Goal: Communication & Community: Answer question/provide support

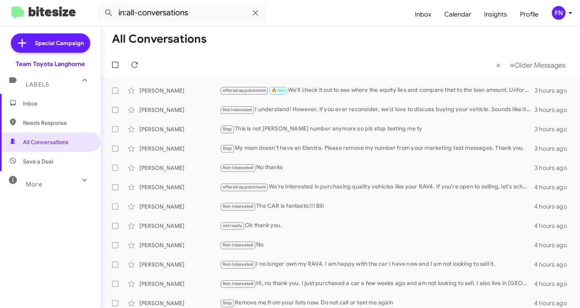
click at [40, 107] on span "Inbox" at bounding box center [57, 104] width 69 height 8
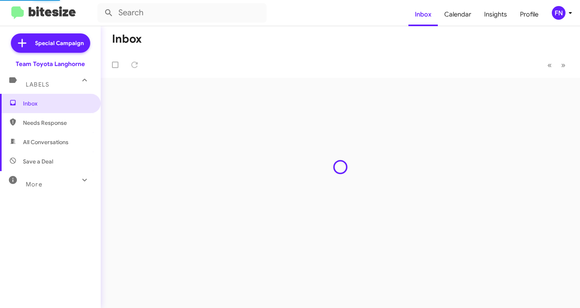
click at [44, 142] on span "All Conversations" at bounding box center [46, 142] width 46 height 8
type input "in:all-conversations"
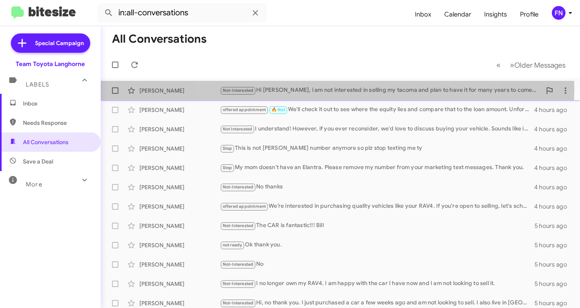
click at [333, 87] on div "Not-Interested Hi [PERSON_NAME], i am not interested in selling my tacoma and p…" at bounding box center [381, 90] width 322 height 9
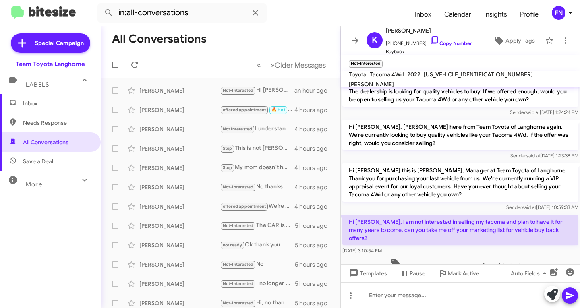
scroll to position [38, 0]
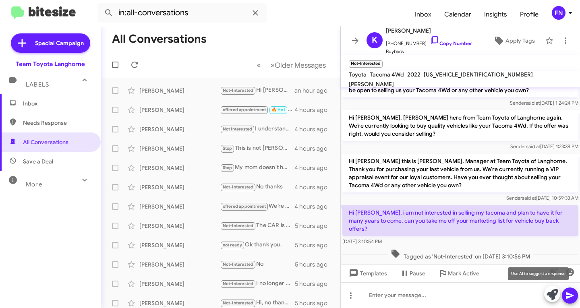
click at [550, 290] on icon at bounding box center [552, 294] width 11 height 11
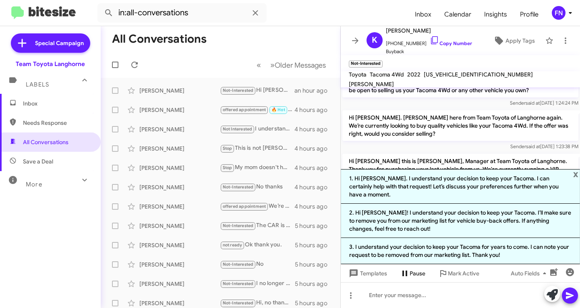
click at [395, 258] on li "3. I understand your decision to keep your Tacoma for years to come. I can note…" at bounding box center [460, 251] width 239 height 26
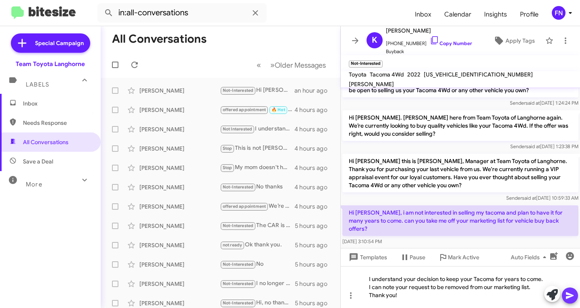
click at [569, 293] on icon at bounding box center [570, 296] width 10 height 10
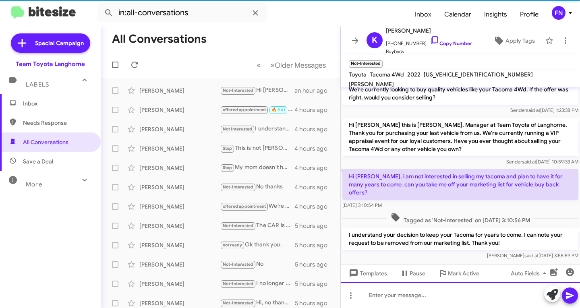
scroll to position [76, 0]
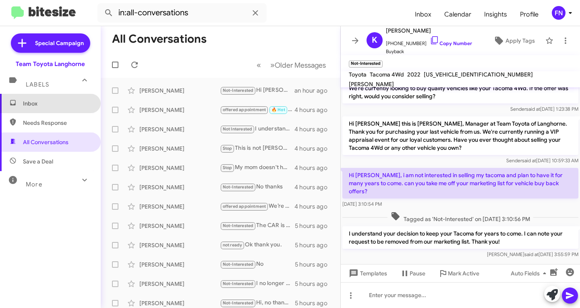
click at [60, 108] on span "Inbox" at bounding box center [50, 103] width 101 height 19
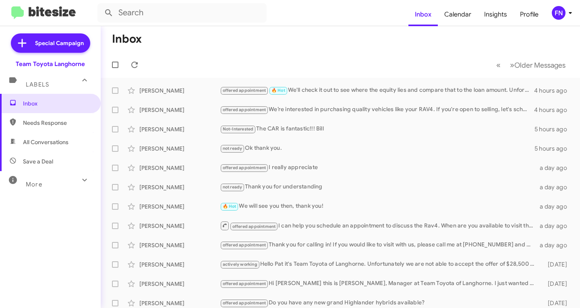
click at [53, 139] on span "All Conversations" at bounding box center [46, 142] width 46 height 8
type input "in:all-conversations"
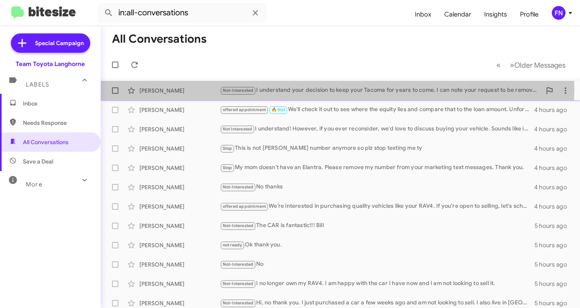
click at [317, 89] on div "Not-Interested I understand your decision to keep your Tacoma for years to come…" at bounding box center [381, 90] width 322 height 9
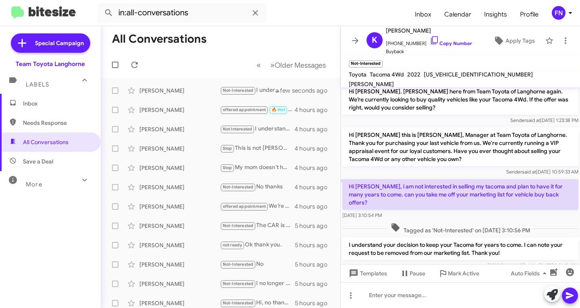
scroll to position [76, 0]
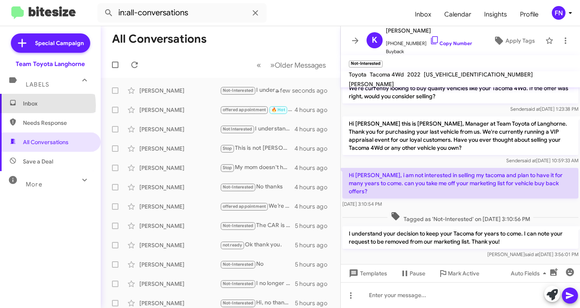
click at [30, 106] on span "Inbox" at bounding box center [57, 104] width 69 height 8
